Goal: Task Accomplishment & Management: Manage account settings

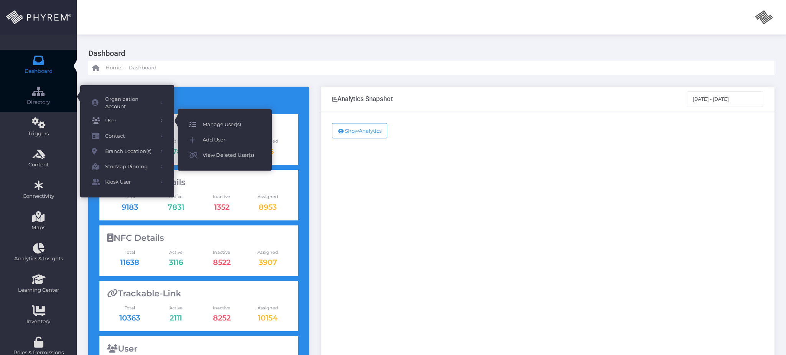
click at [216, 127] on span "Manage User(s)" at bounding box center [232, 125] width 58 height 10
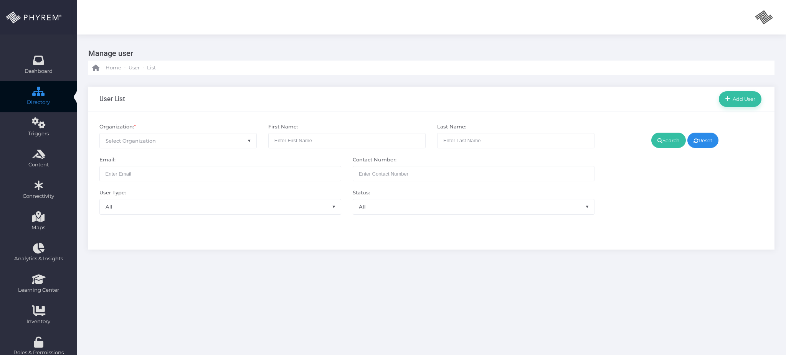
click at [162, 144] on span "Select Organization" at bounding box center [178, 141] width 157 height 15
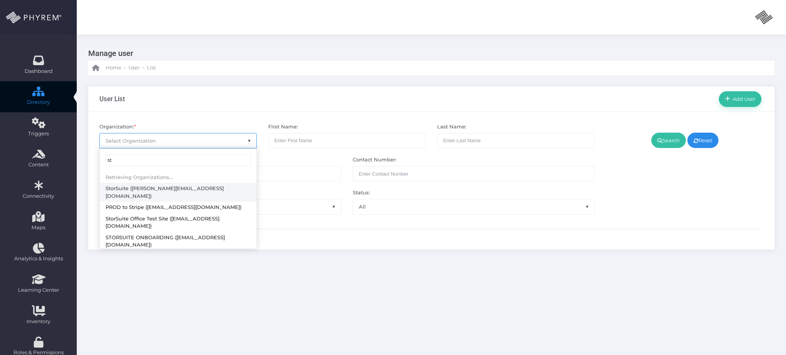
type input "s"
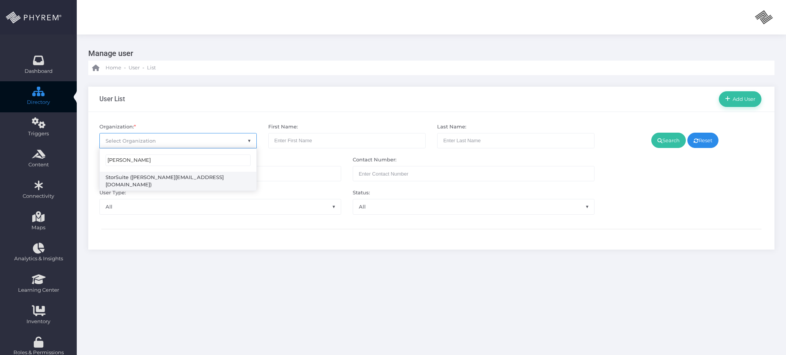
type input "[PERSON_NAME]"
select select "4794"
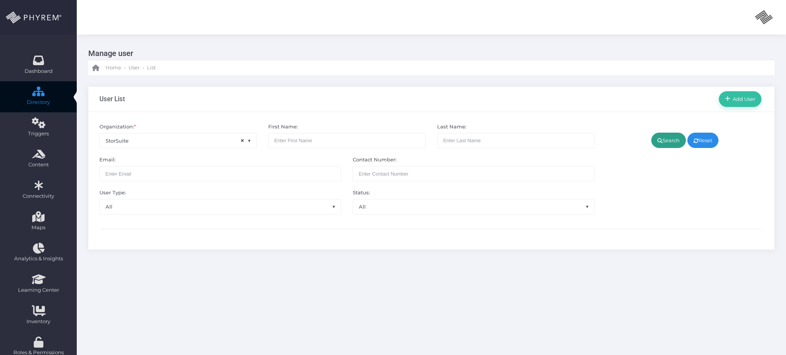
click at [664, 146] on link "Search" at bounding box center [668, 140] width 35 height 15
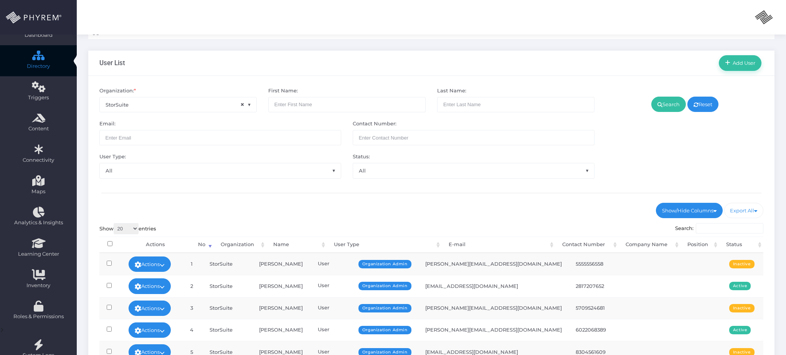
scroll to position [171, 0]
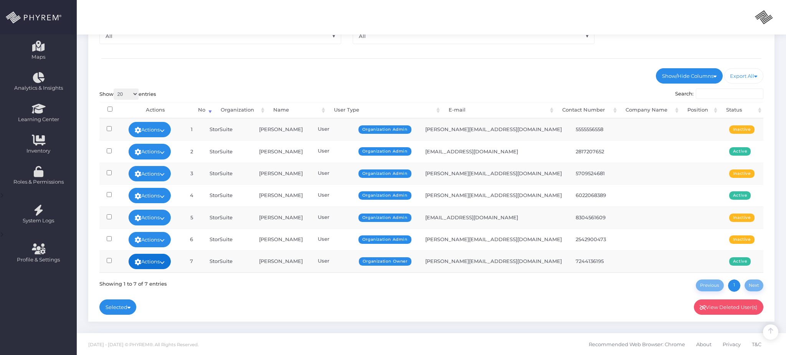
click at [162, 257] on link "Actions" at bounding box center [150, 261] width 42 height 15
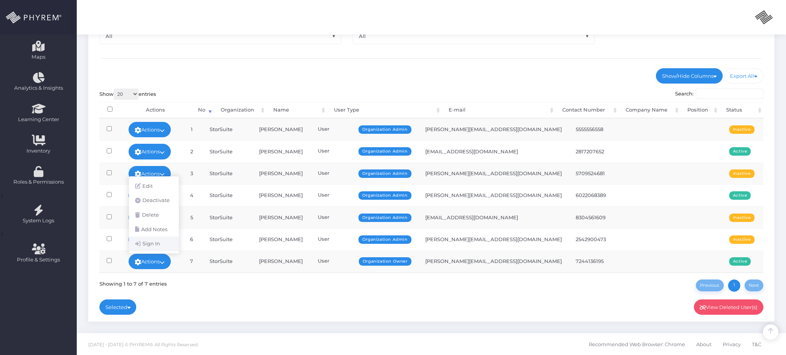
click at [158, 244] on link "Sign In" at bounding box center [154, 244] width 50 height 15
